Goal: Task Accomplishment & Management: Use online tool/utility

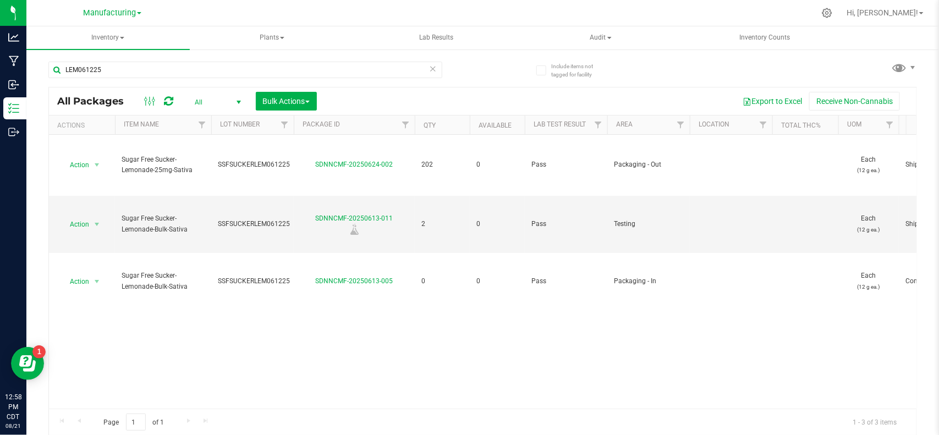
click at [222, 101] on span "All" at bounding box center [215, 102] width 61 height 15
click at [215, 119] on li "Active Only" at bounding box center [215, 120] width 59 height 17
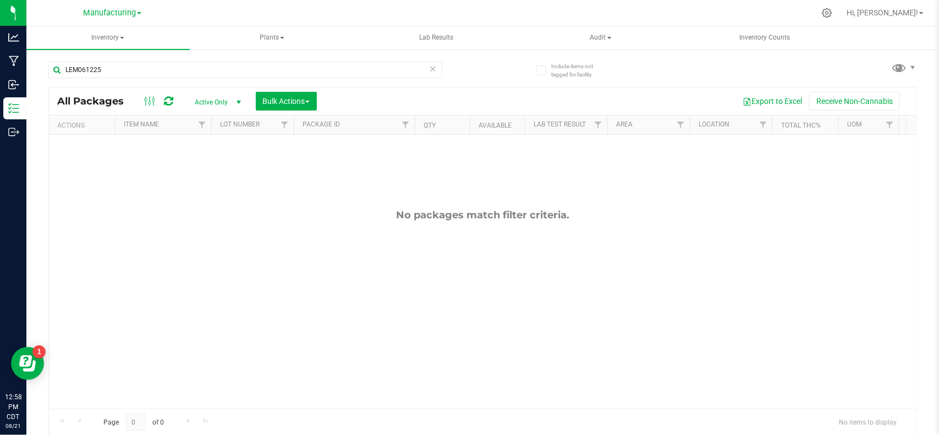
click at [430, 70] on icon at bounding box center [433, 68] width 8 height 13
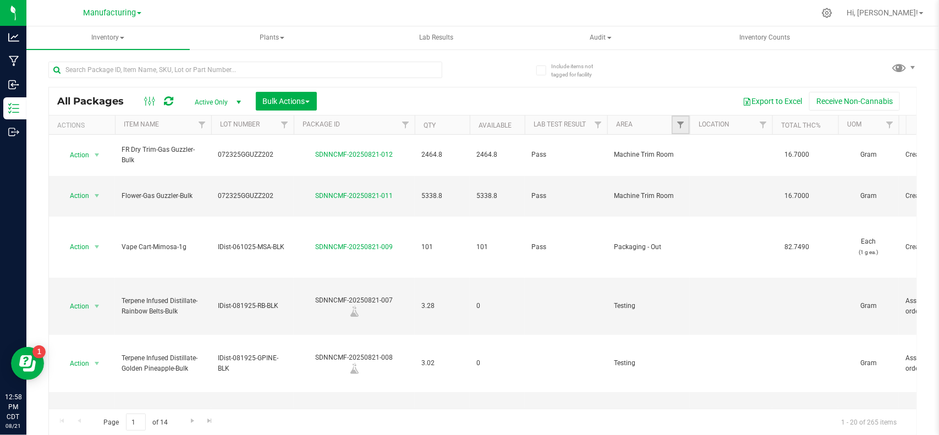
click at [673, 124] on link "Filter" at bounding box center [681, 125] width 18 height 19
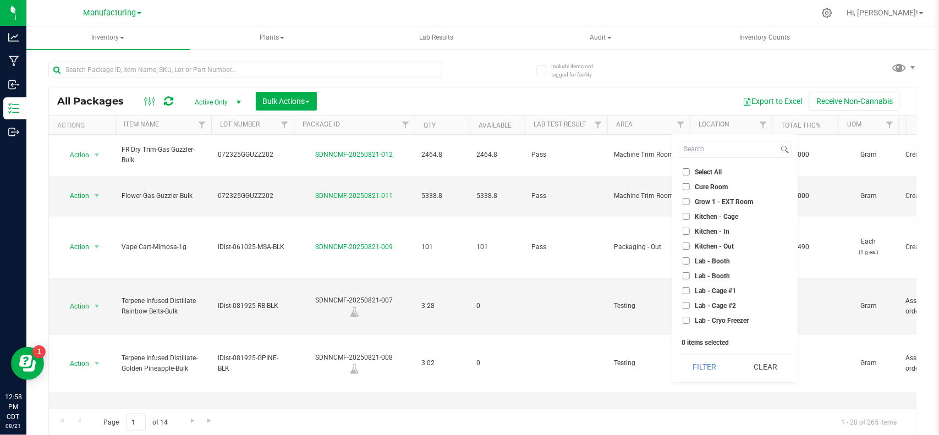
click at [707, 201] on span "Grow 1 - EXT Room" at bounding box center [724, 202] width 58 height 7
click at [690, 201] on input "Grow 1 - EXT Room" at bounding box center [686, 201] width 7 height 7
click at [704, 365] on button "Filter" at bounding box center [705, 367] width 53 height 24
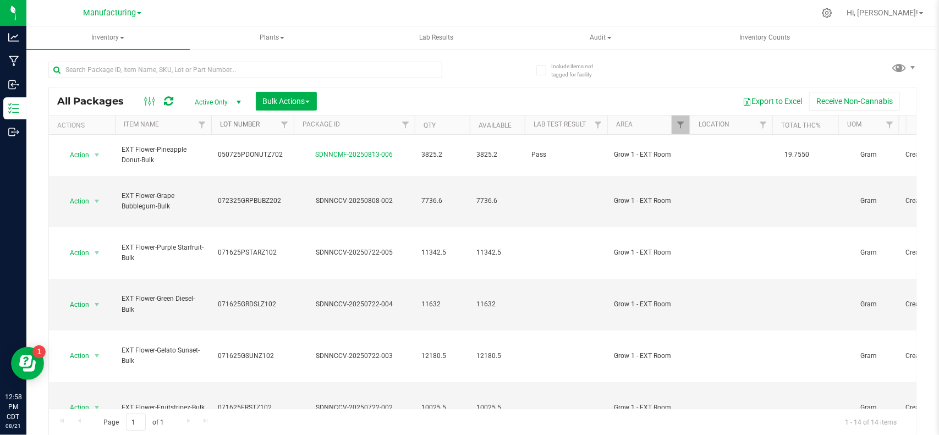
click at [243, 124] on link "Lot Number" at bounding box center [240, 125] width 40 height 8
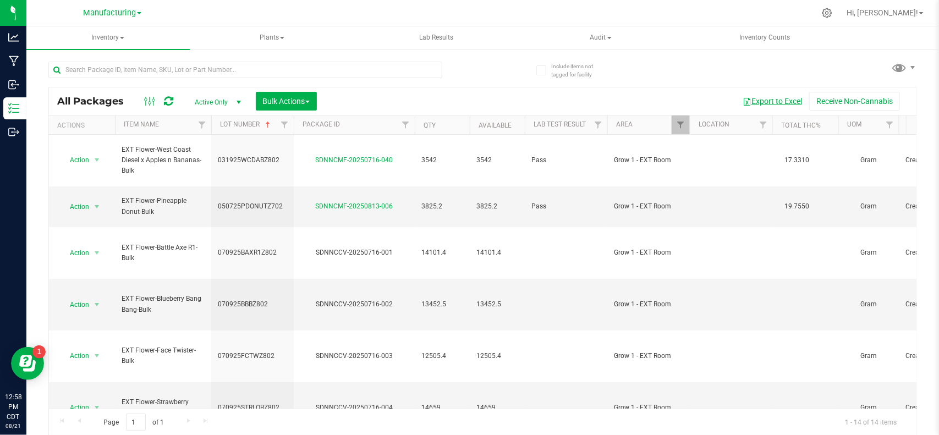
click at [755, 100] on button "Export to Excel" at bounding box center [773, 101] width 74 height 19
click at [677, 124] on span "Filter" at bounding box center [680, 125] width 9 height 9
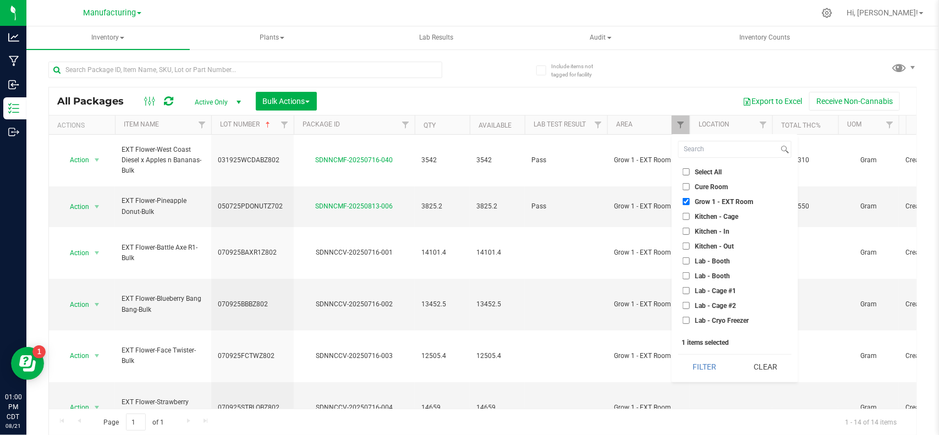
click at [688, 200] on input "Grow 1 - EXT Room" at bounding box center [686, 201] width 7 height 7
checkbox input "false"
click at [688, 183] on input "Cure Room" at bounding box center [686, 186] width 7 height 7
checkbox input "true"
click at [710, 369] on button "Filter" at bounding box center [705, 367] width 53 height 24
